Goal: Information Seeking & Learning: Find specific fact

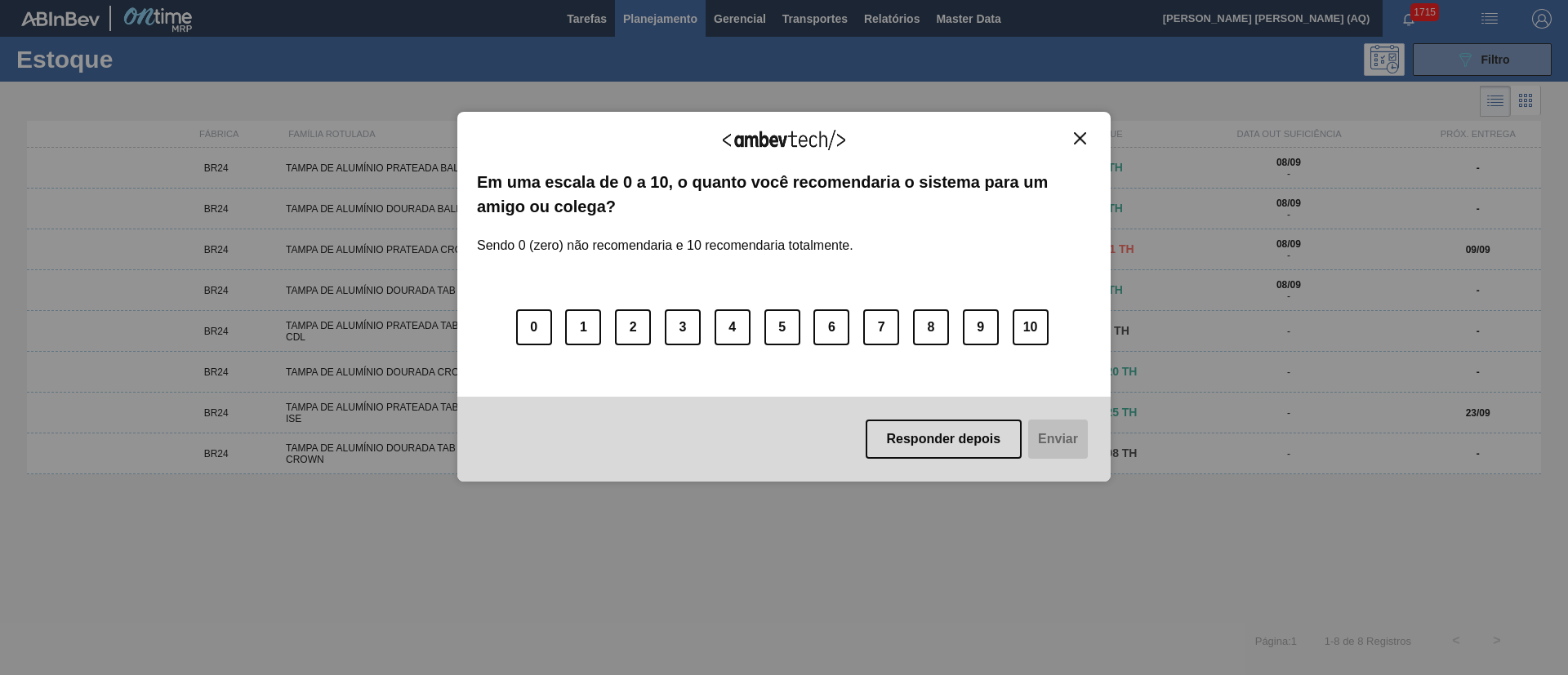
click at [1082, 137] on img "Close" at bounding box center [1080, 138] width 12 height 12
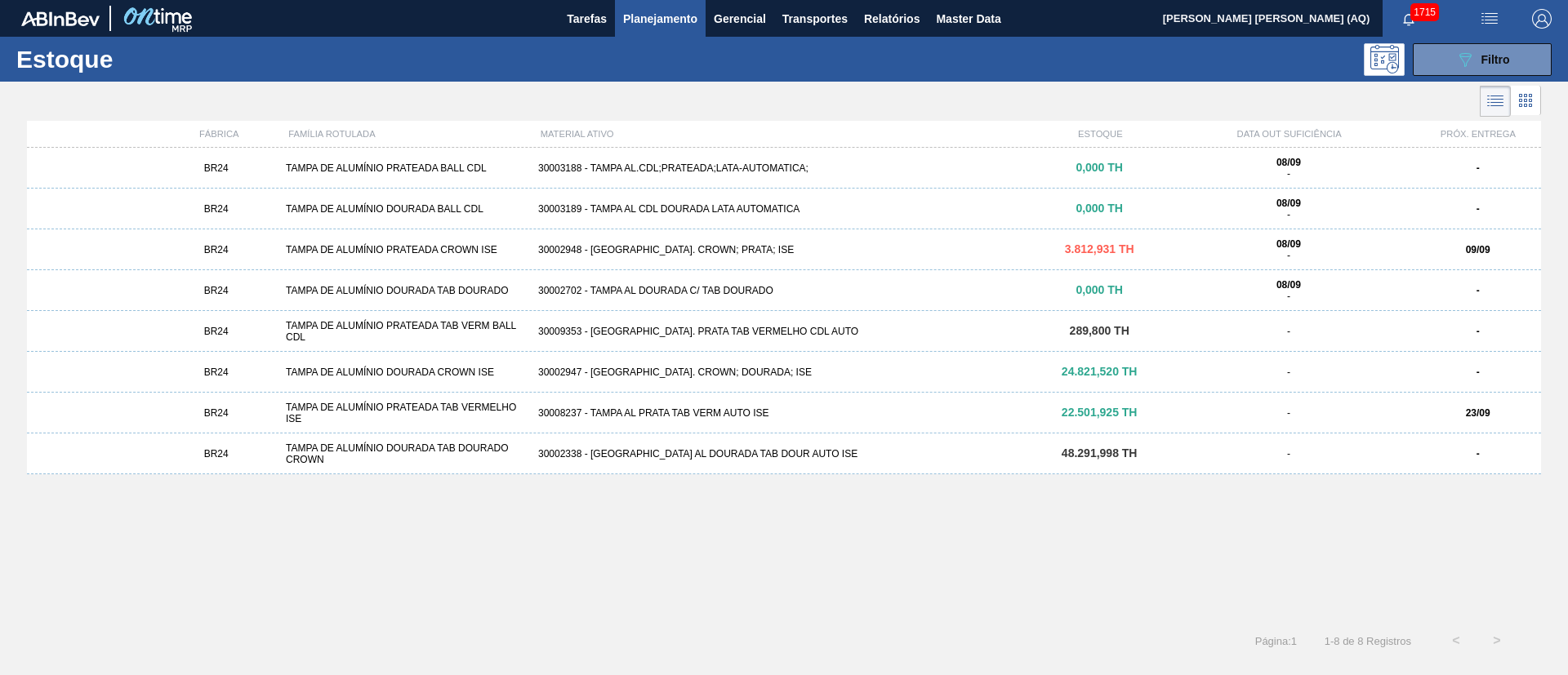
drag, startPoint x: 1035, startPoint y: 521, endPoint x: 1020, endPoint y: 490, distance: 34.4
click at [1034, 521] on div "BR24 TAMPA DE ALUMÍNIO PRATEADA BALL CDL 30003188 - TAMPA AL.CDL;PRATEADA;LATA-…" at bounding box center [784, 379] width 1515 height 462
click at [1482, 81] on div at bounding box center [771, 101] width 1542 height 39
click at [1470, 61] on icon "089F7B8B-B2A5-4AFE-B5C0-19BA573D28AC" at bounding box center [1465, 59] width 20 height 20
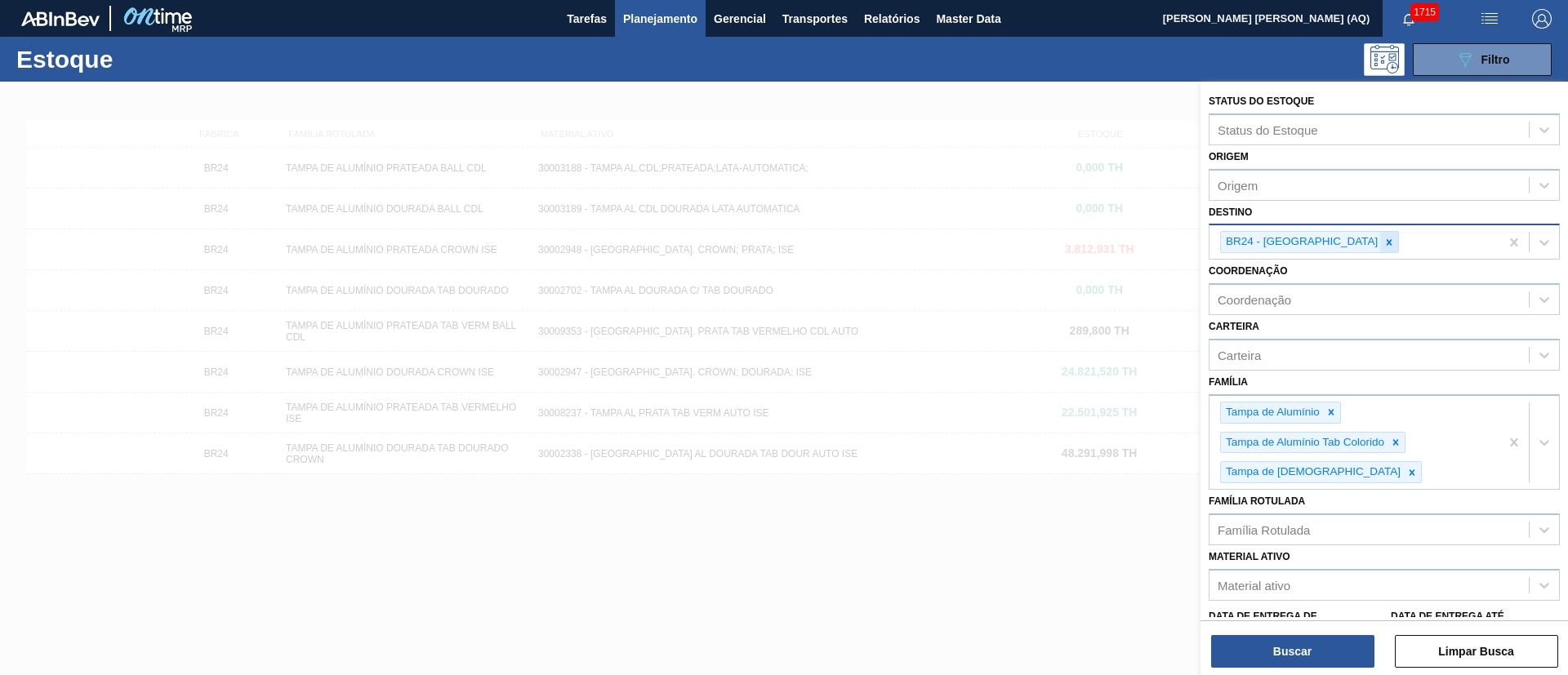
click at [1383, 240] on icon at bounding box center [1389, 242] width 11 height 11
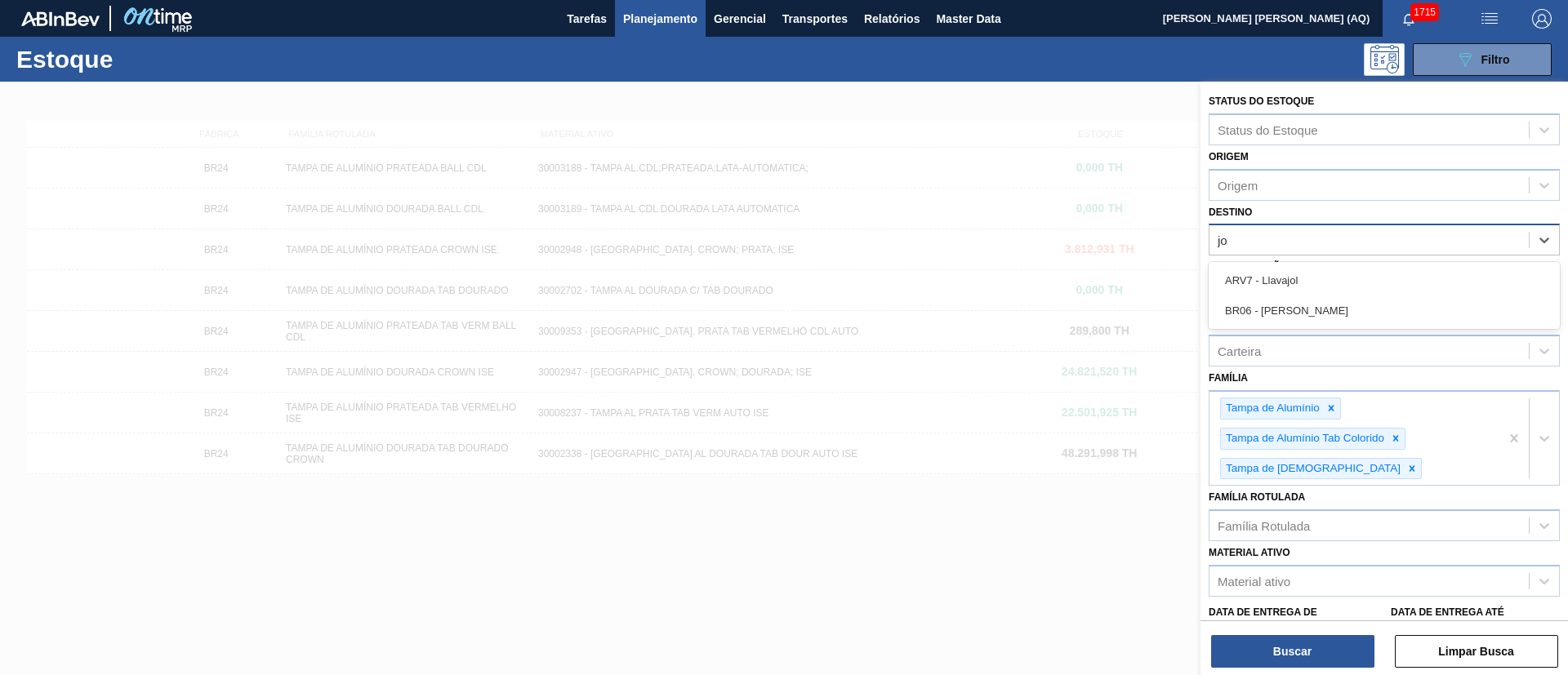
type input "j"
type input "lages"
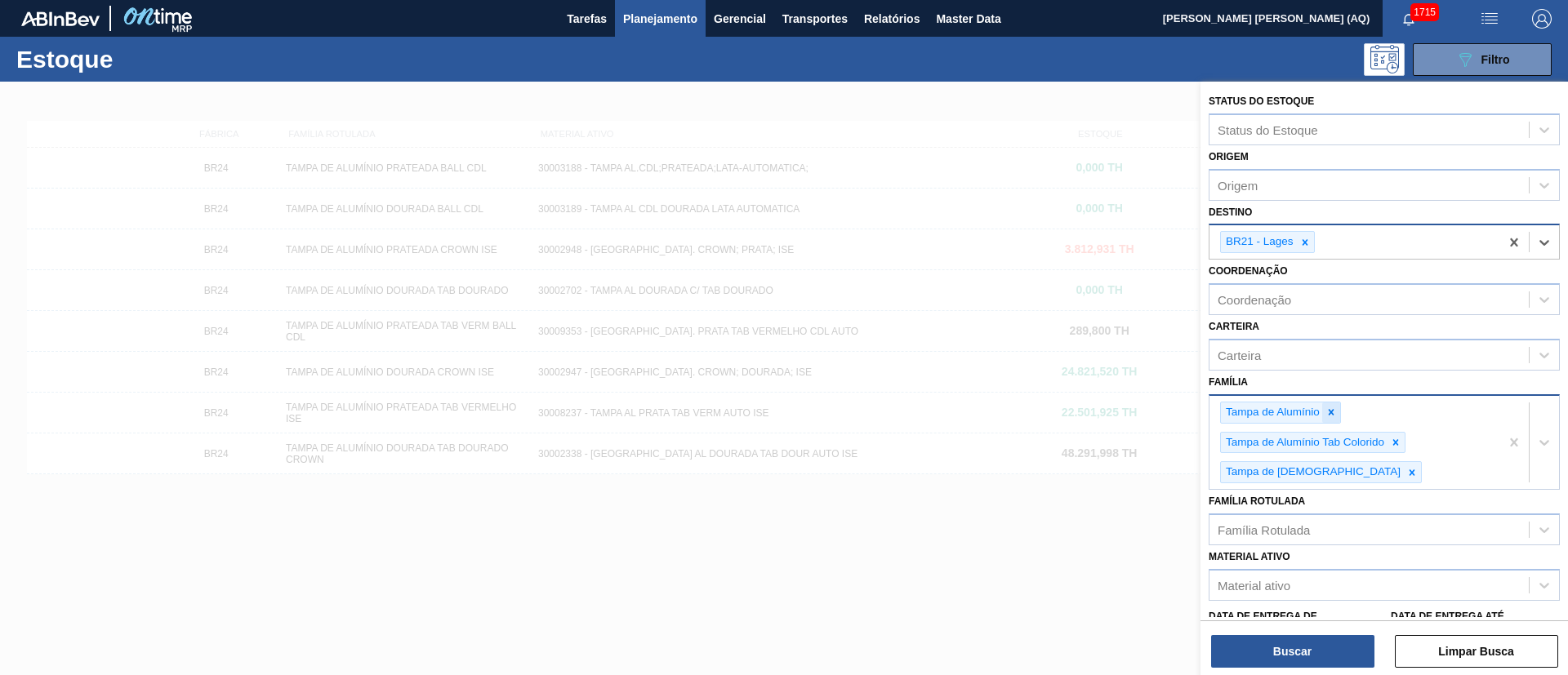
click at [1329, 414] on icon at bounding box center [1332, 412] width 6 height 6
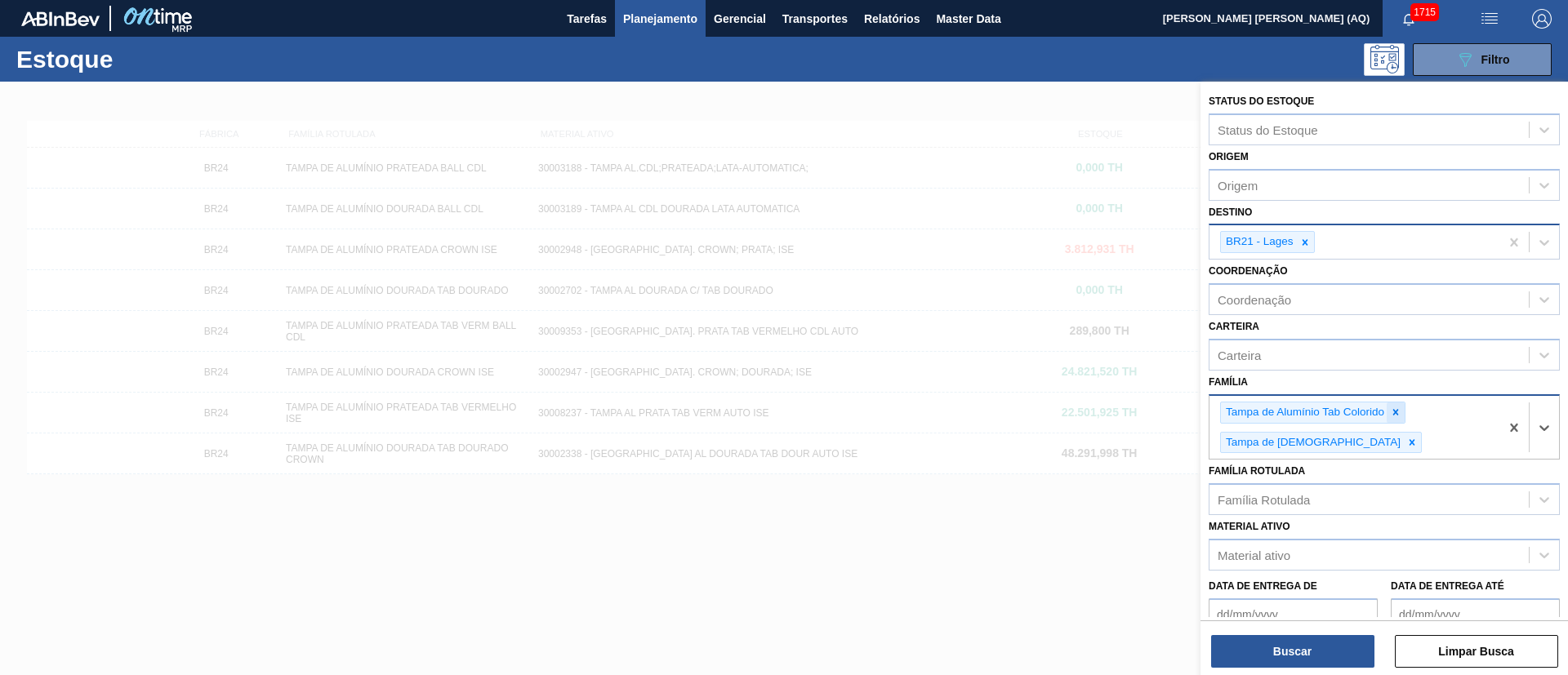
click at [1403, 407] on div at bounding box center [1396, 413] width 18 height 21
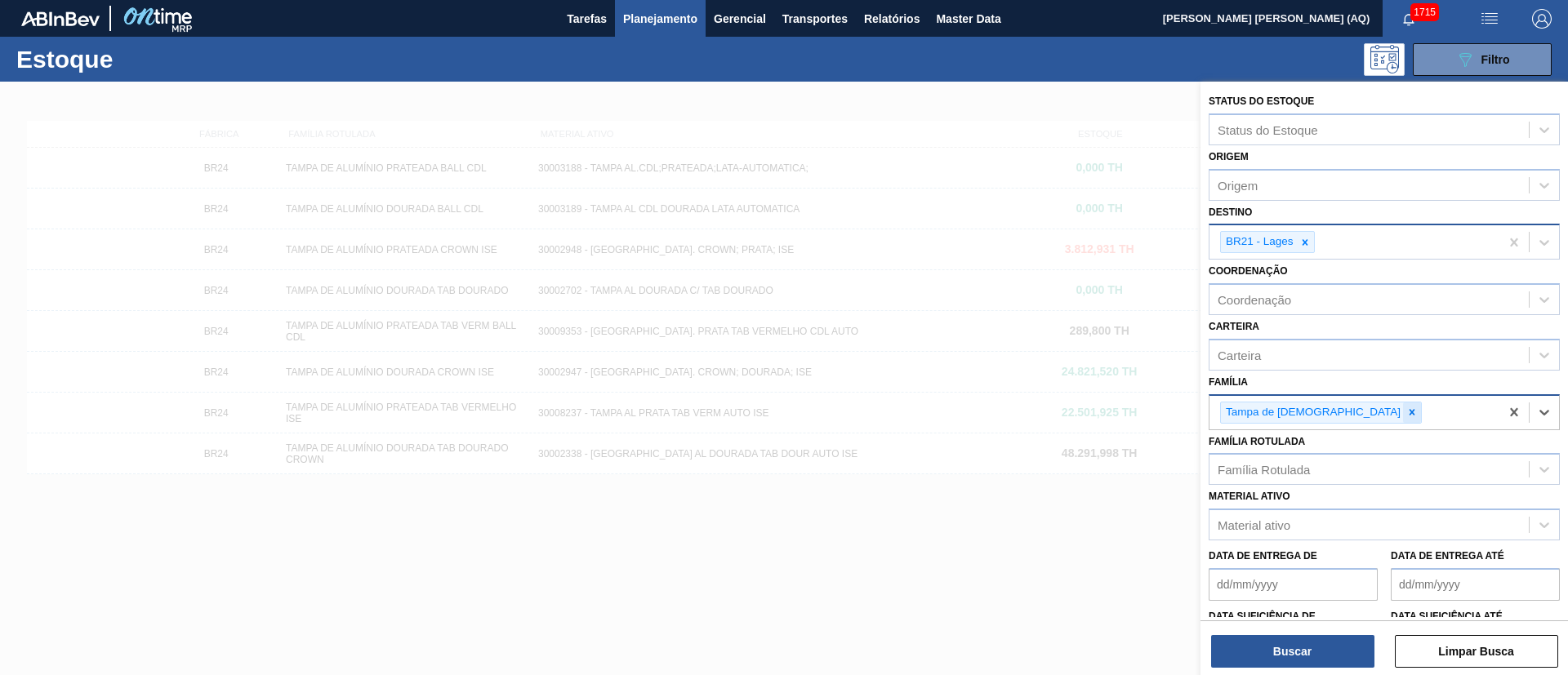
click at [1410, 412] on icon at bounding box center [1413, 412] width 6 height 6
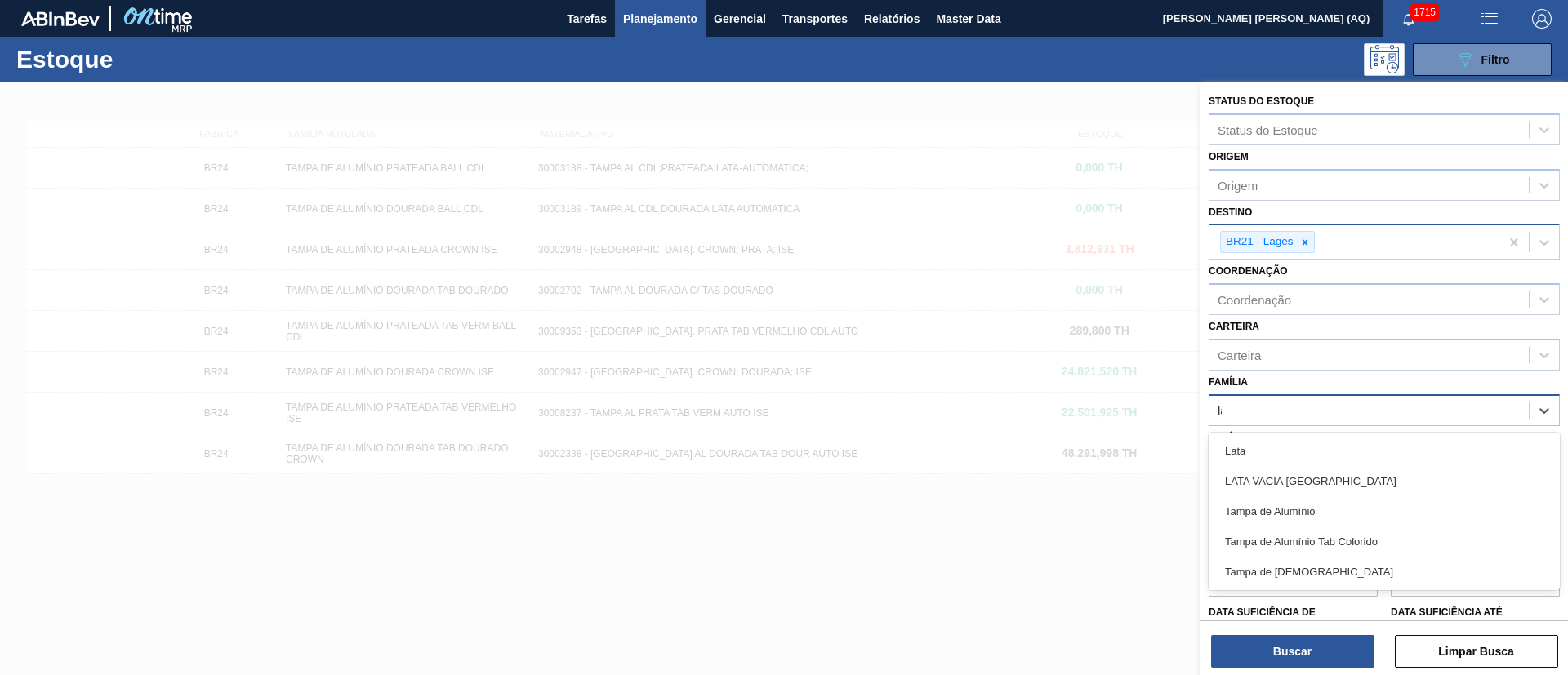
type input "lata"
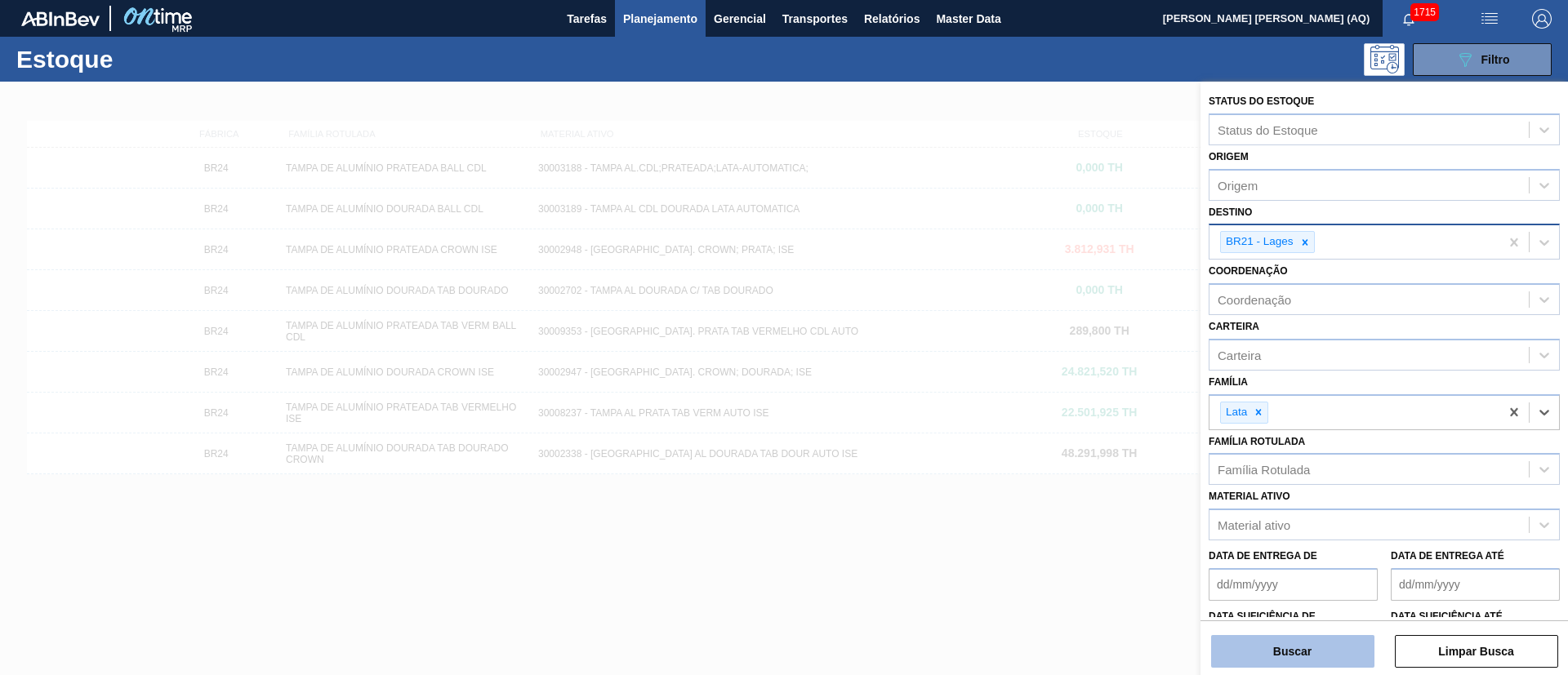
click at [1305, 644] on button "Buscar" at bounding box center [1293, 651] width 163 height 33
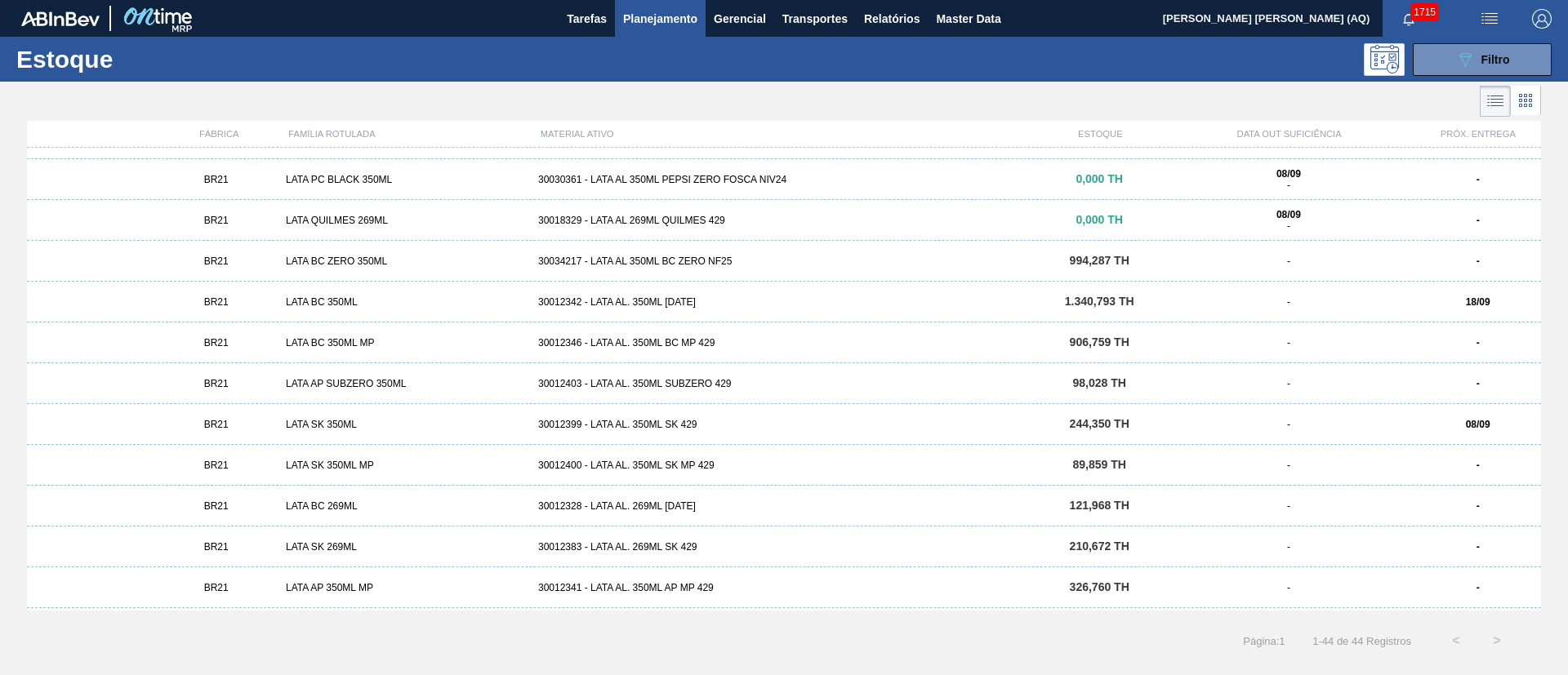
scroll to position [979, 0]
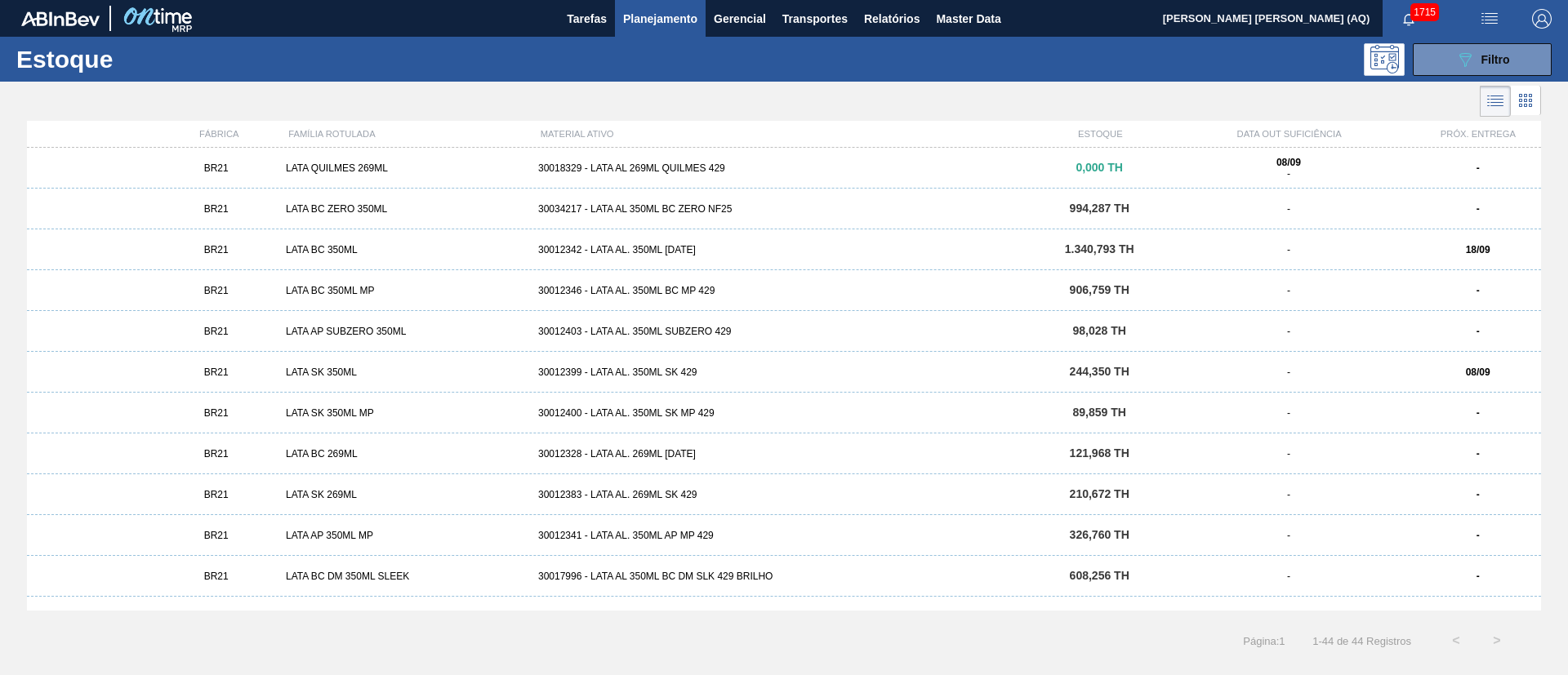
click at [677, 453] on div "30012328 - LATA AL. 269ML [DATE]" at bounding box center [784, 454] width 505 height 11
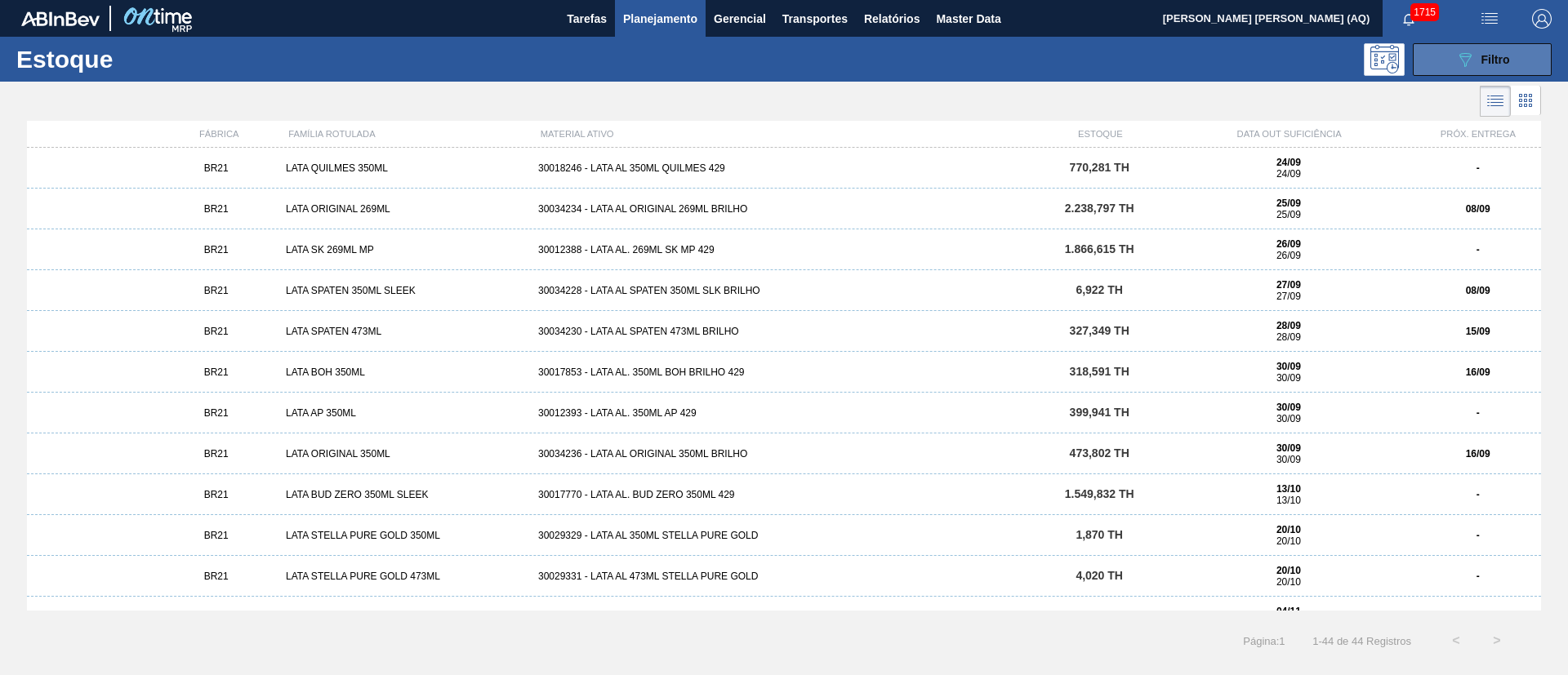
click at [1429, 70] on button "089F7B8B-B2A5-4AFE-B5C0-19BA573D28AC Filtro" at bounding box center [1483, 59] width 139 height 33
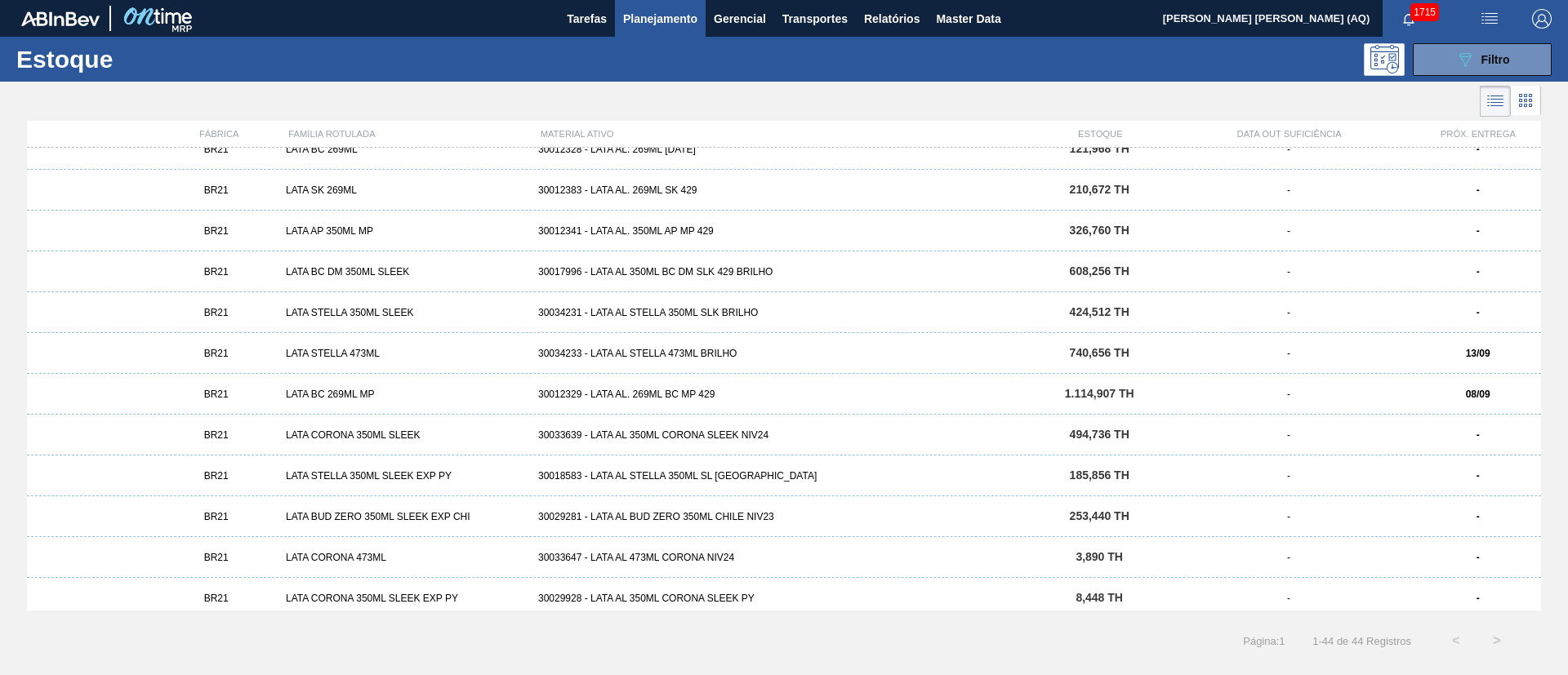
scroll to position [1333, 0]
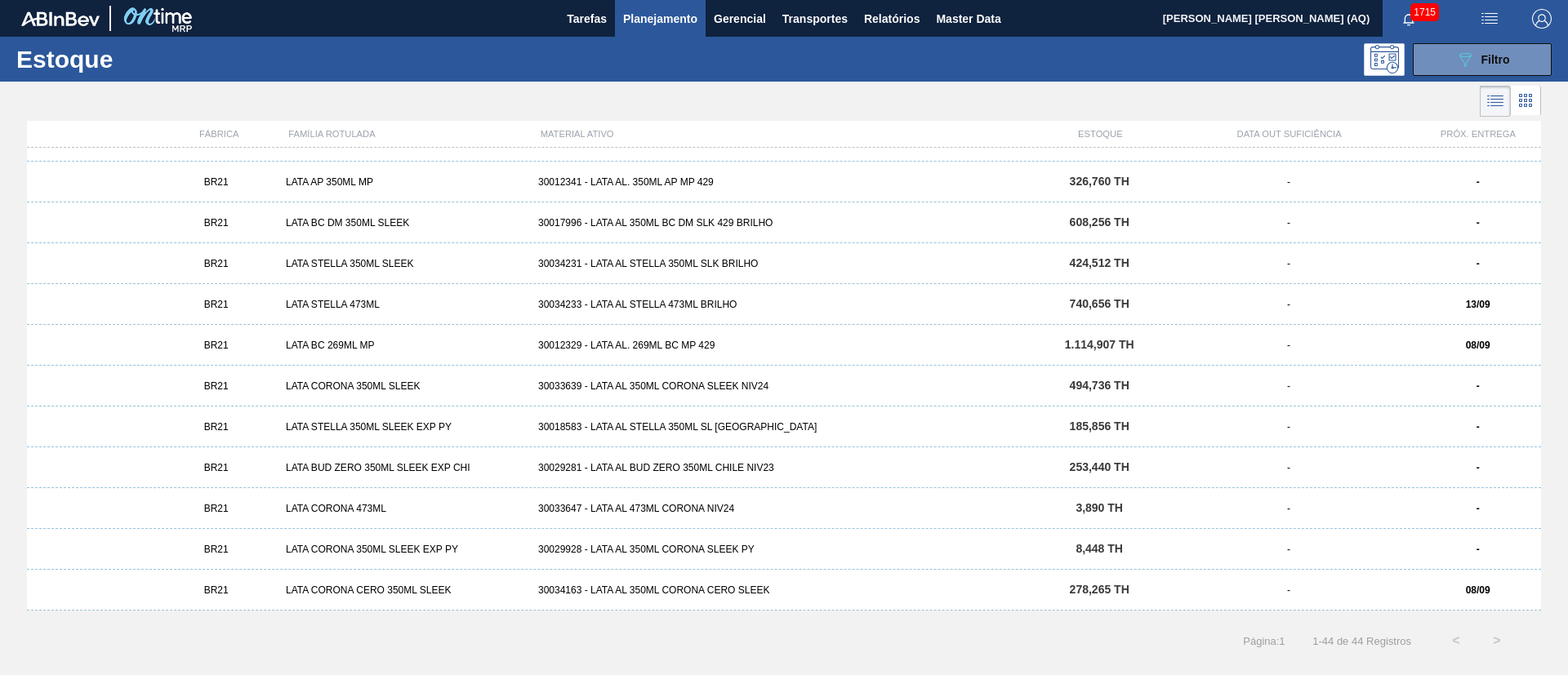
click at [356, 347] on div "LATA BC 269ML MP" at bounding box center [405, 345] width 252 height 11
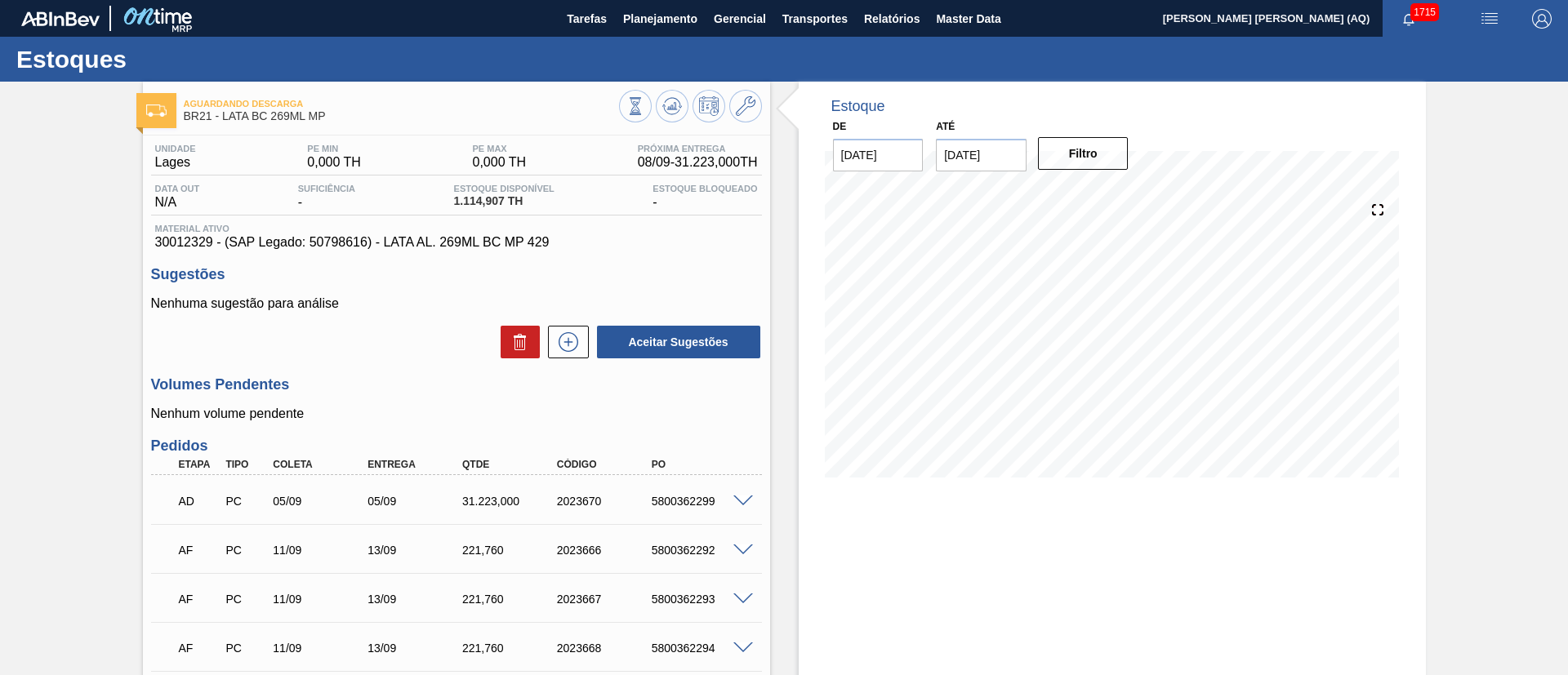
click at [1511, 416] on div "Aguardando Descarga BR21 - LATA BC 269ML MP Unidade [PERSON_NAME] MIN 0,000 TH …" at bounding box center [784, 492] width 1568 height 821
drag, startPoint x: 718, startPoint y: 506, endPoint x: 648, endPoint y: 499, distance: 70.3
click at [648, 499] on div "5800362299" at bounding box center [701, 501] width 106 height 13
copy div "5800362299"
click at [1457, 546] on div "Aguardando Descarga BR21 - LATA BC 269ML MP Unidade [PERSON_NAME] MIN 0,000 TH …" at bounding box center [784, 492] width 1568 height 821
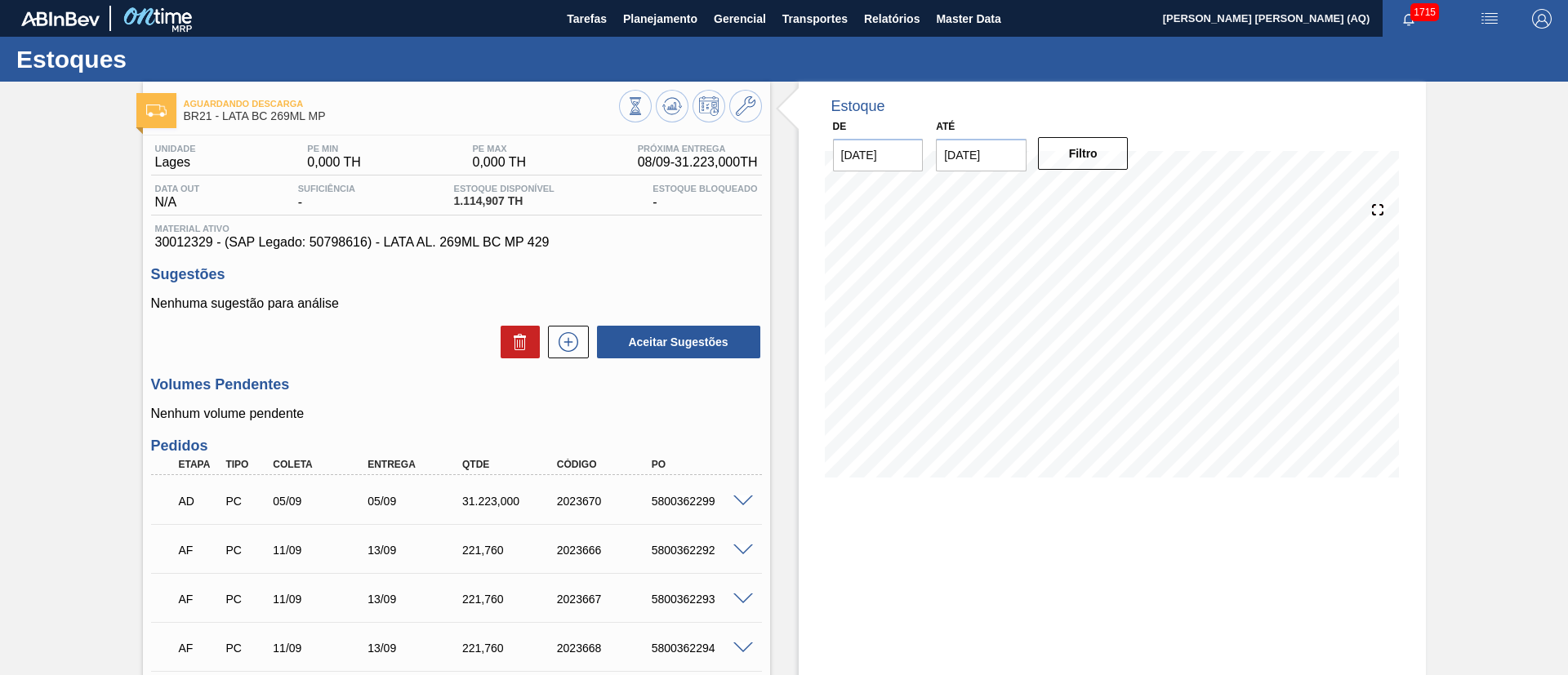
click at [929, 591] on div "Estoque De [DATE] Até [DATE] Filtro 01/10 Projeção de Estoque 31,811.017 [DOMAI…" at bounding box center [1113, 492] width 628 height 821
